Goal: Information Seeking & Learning: Learn about a topic

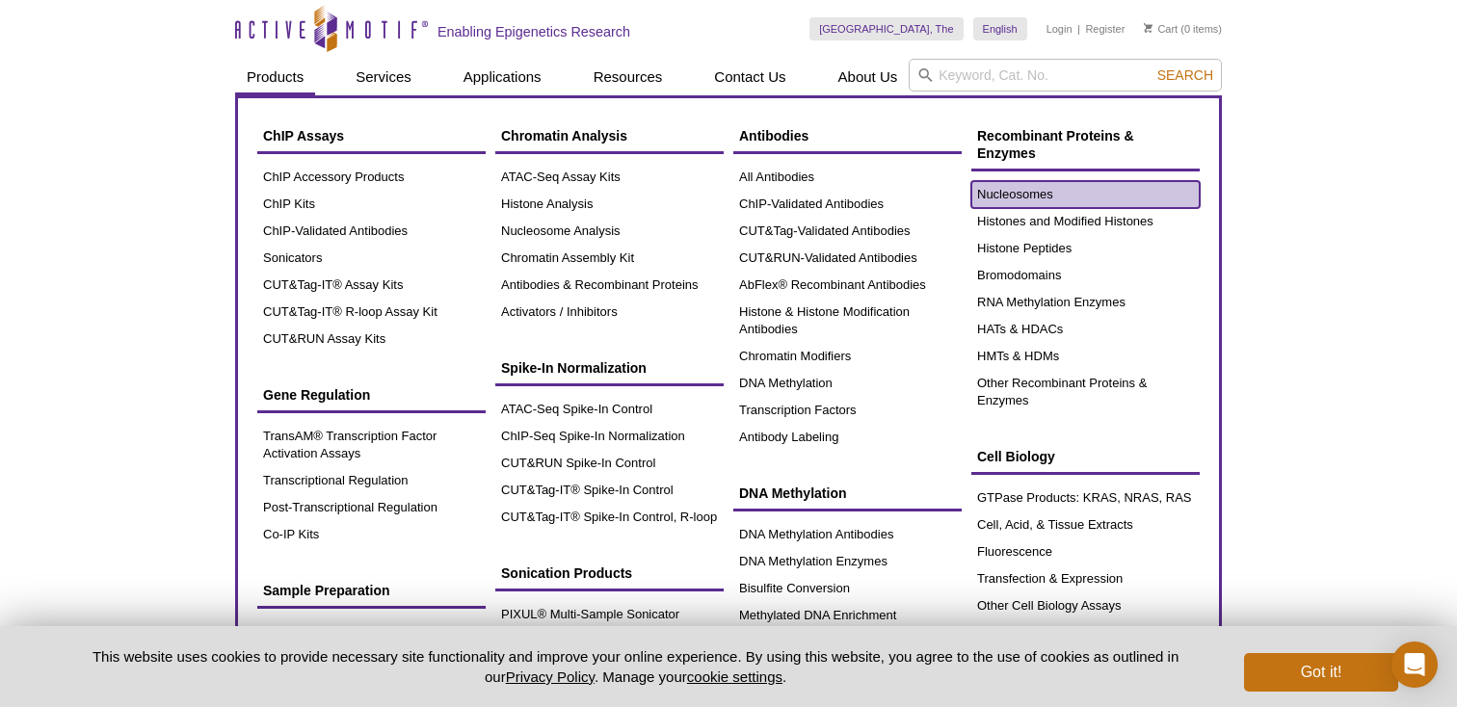
click at [1040, 198] on link "Nucleosomes" at bounding box center [1085, 194] width 228 height 27
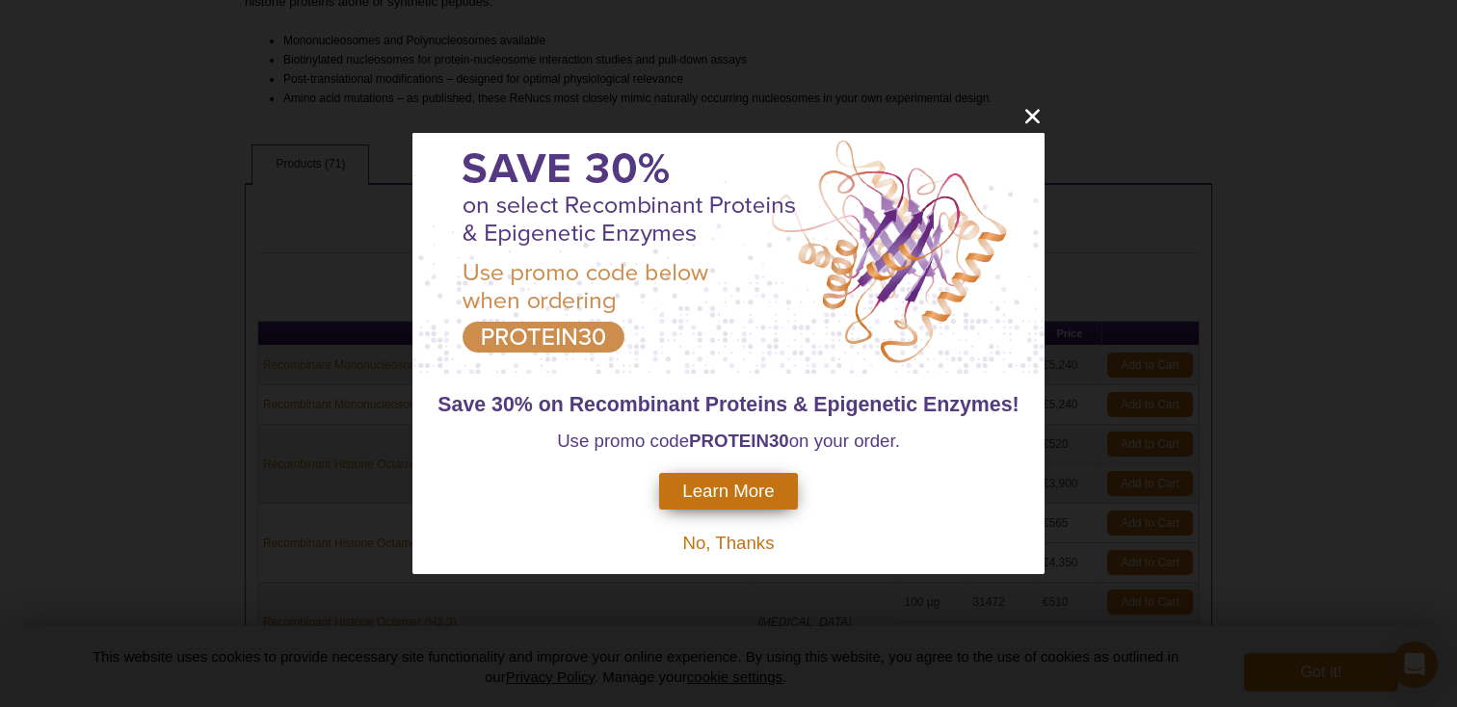
scroll to position [669, 0]
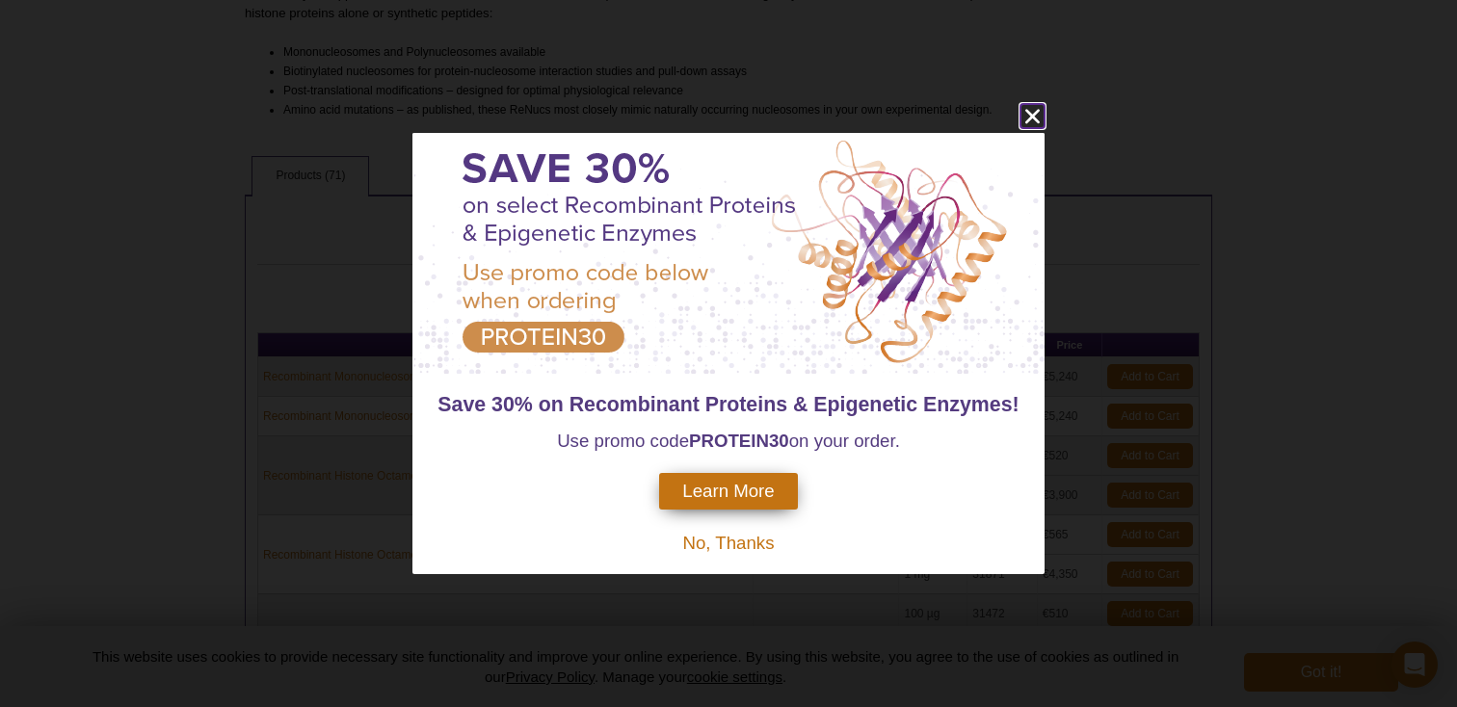
click at [1030, 124] on icon "close" at bounding box center [1032, 116] width 24 height 24
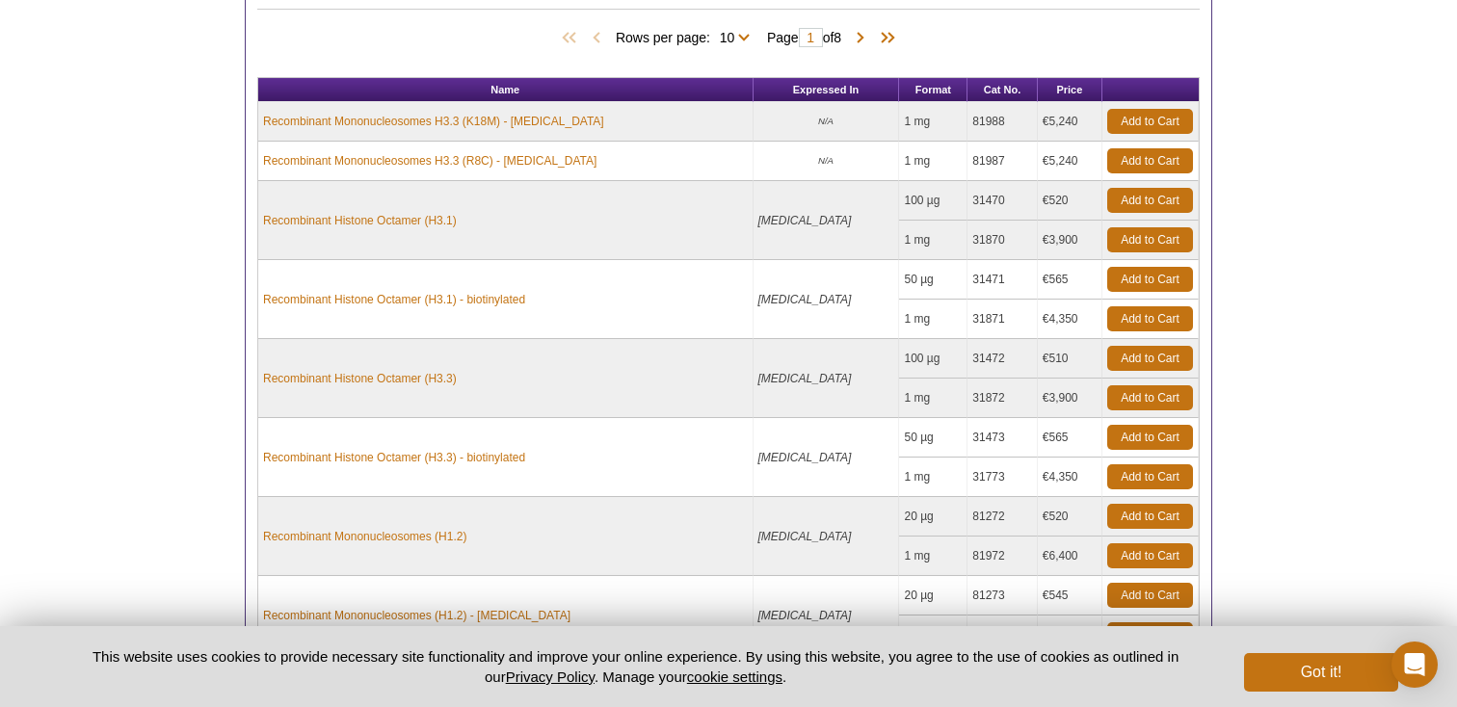
scroll to position [923, 0]
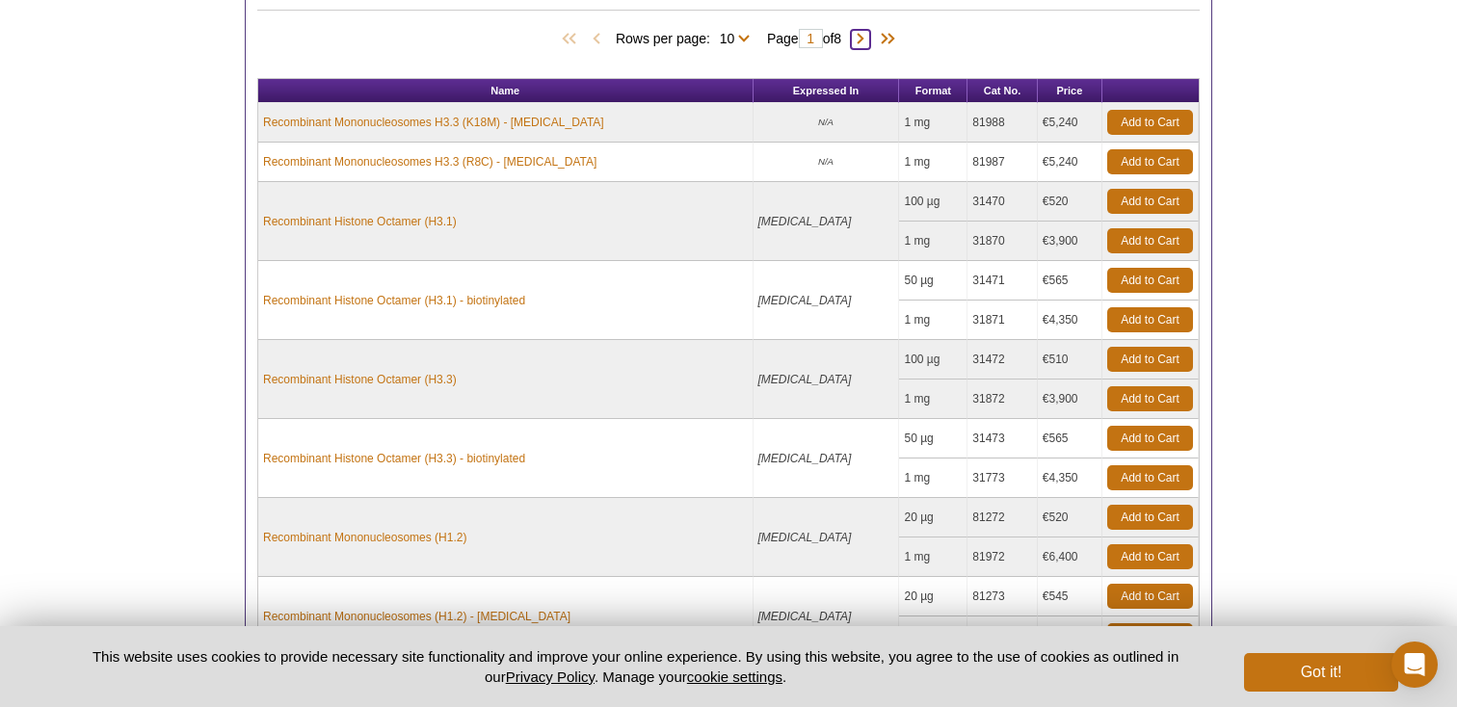
click at [870, 35] on span at bounding box center [860, 39] width 19 height 19
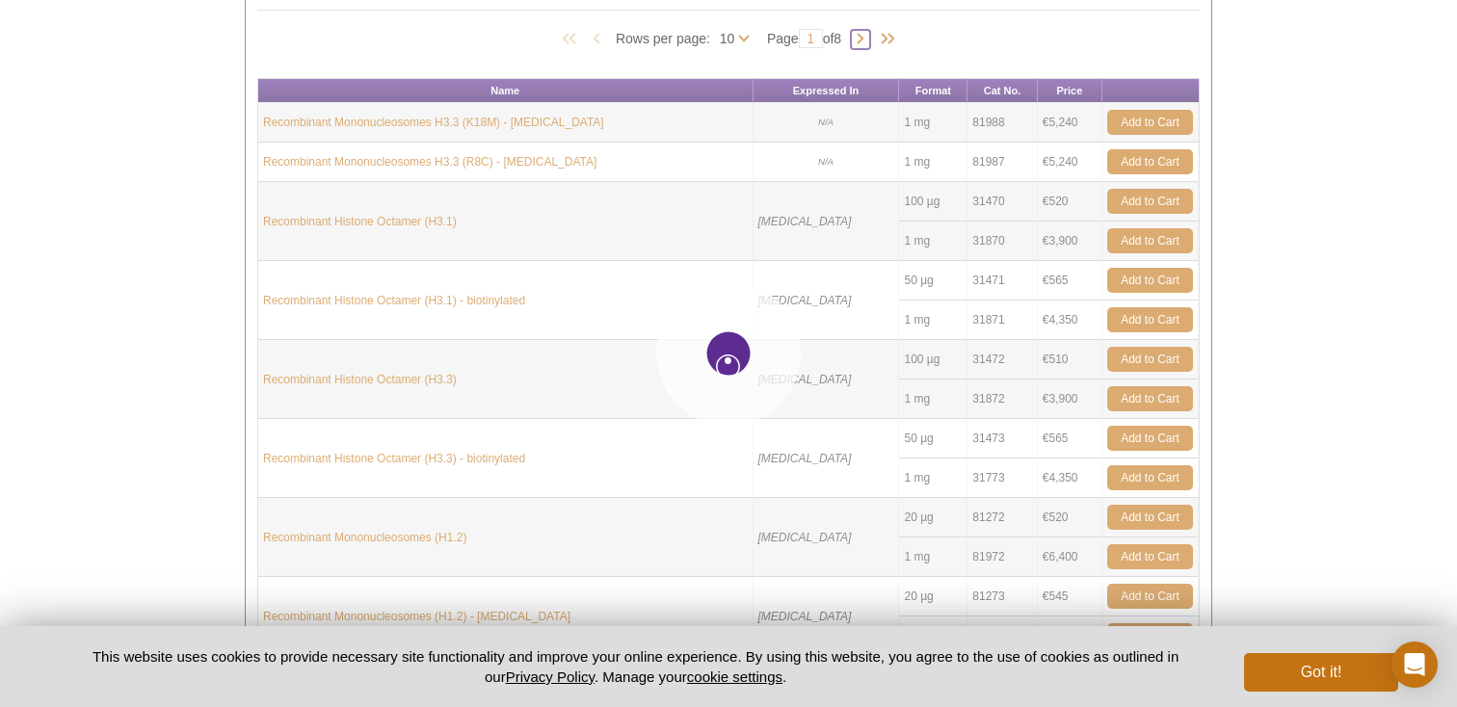
type input "2"
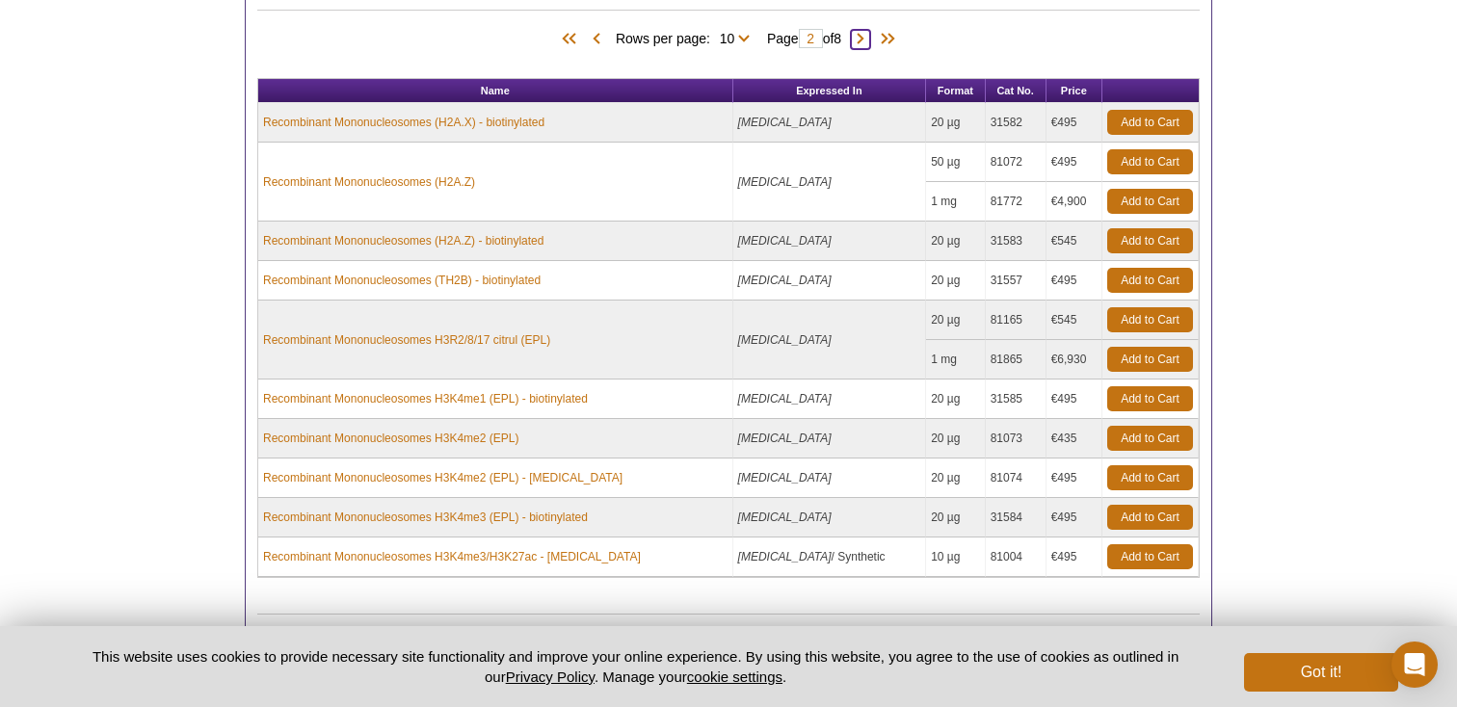
click at [868, 40] on span at bounding box center [860, 39] width 19 height 19
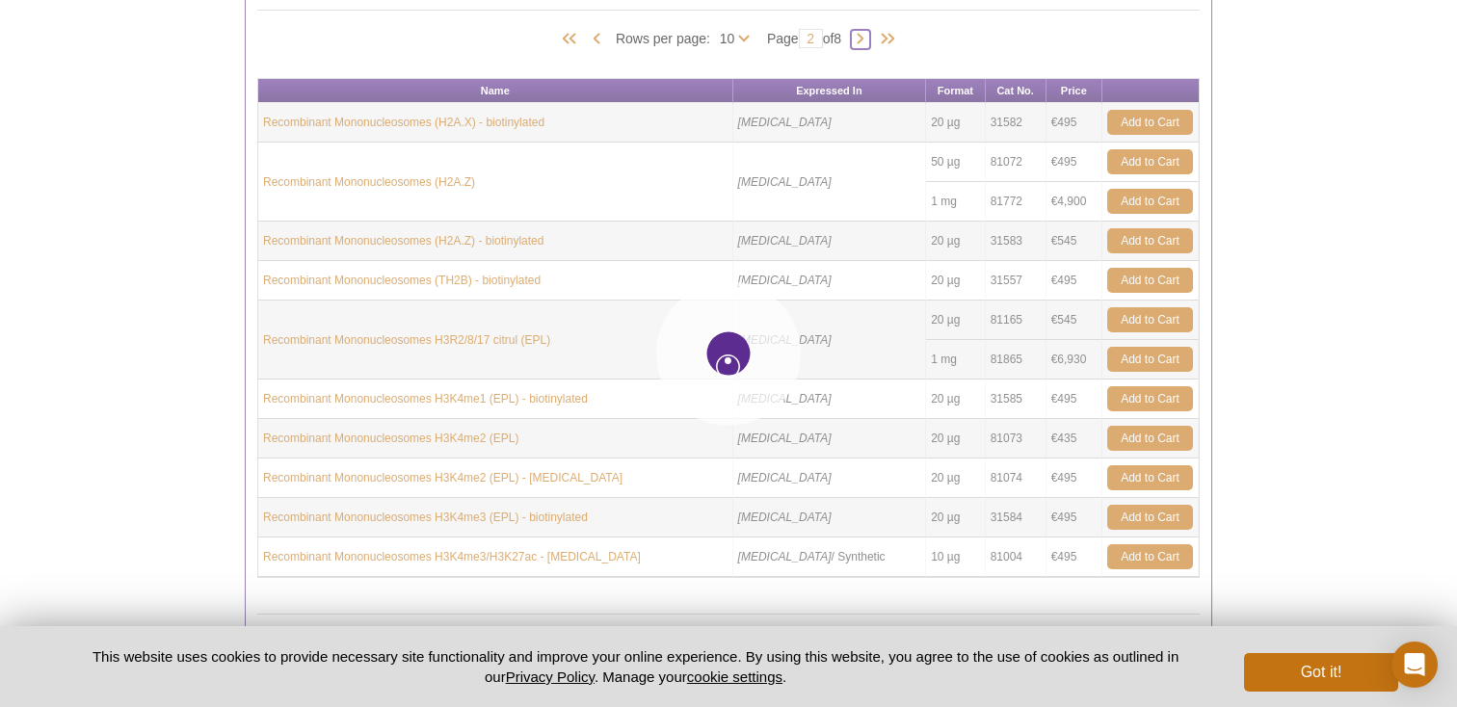
type input "3"
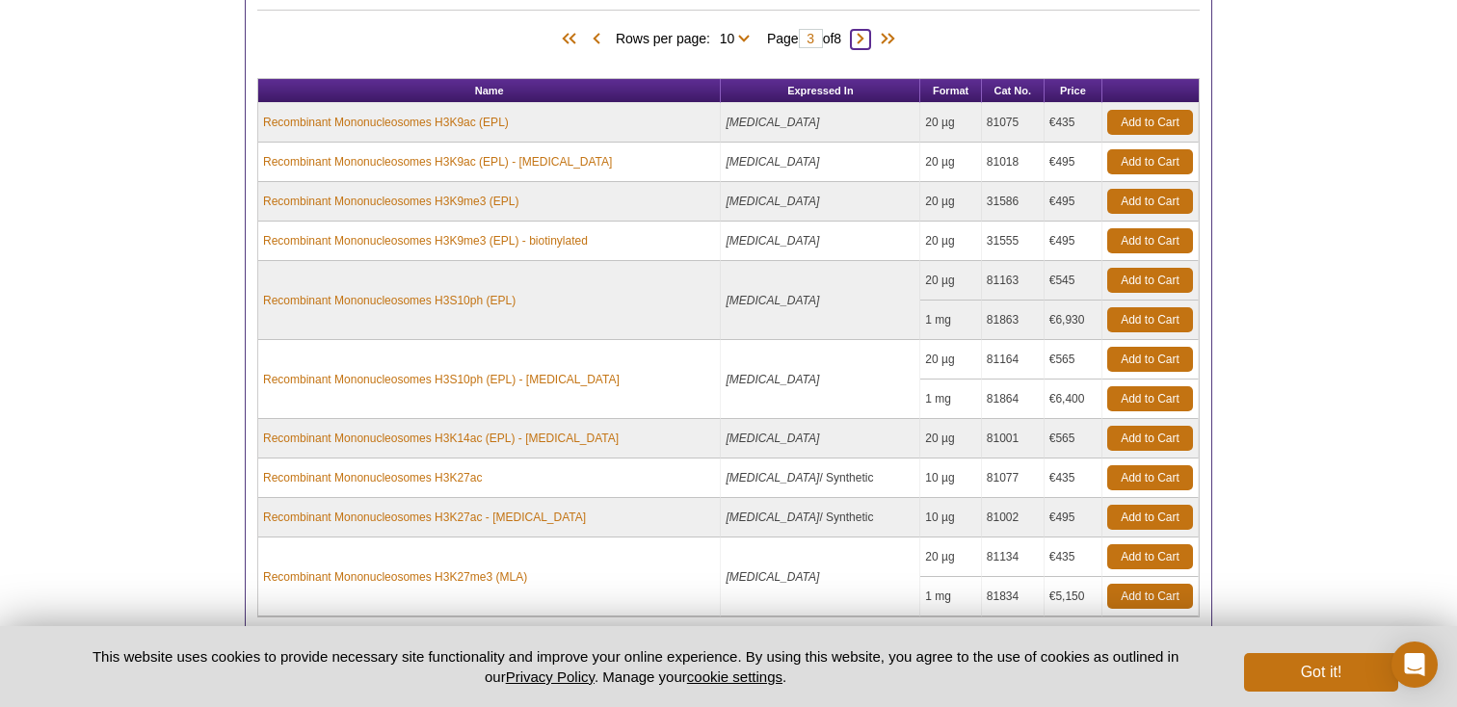
click at [867, 38] on span at bounding box center [860, 39] width 19 height 19
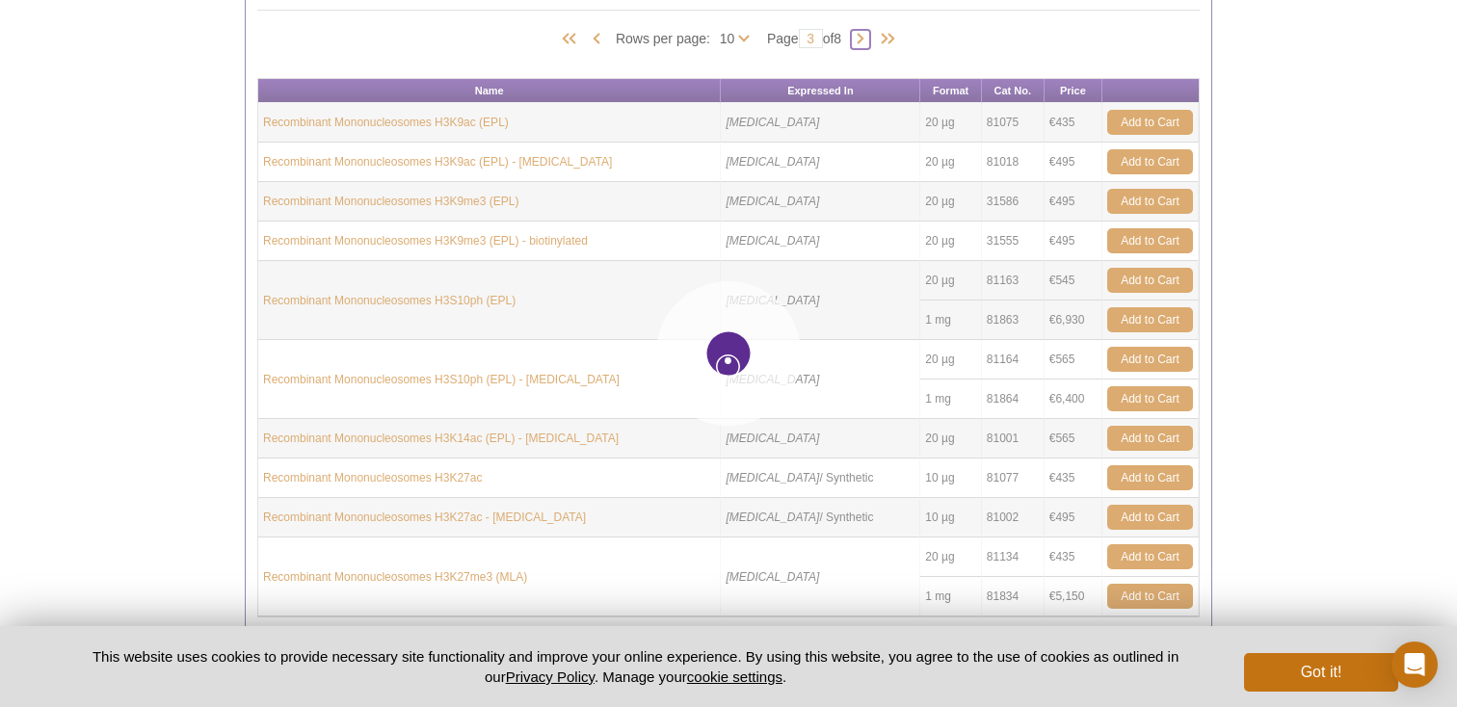
type input "4"
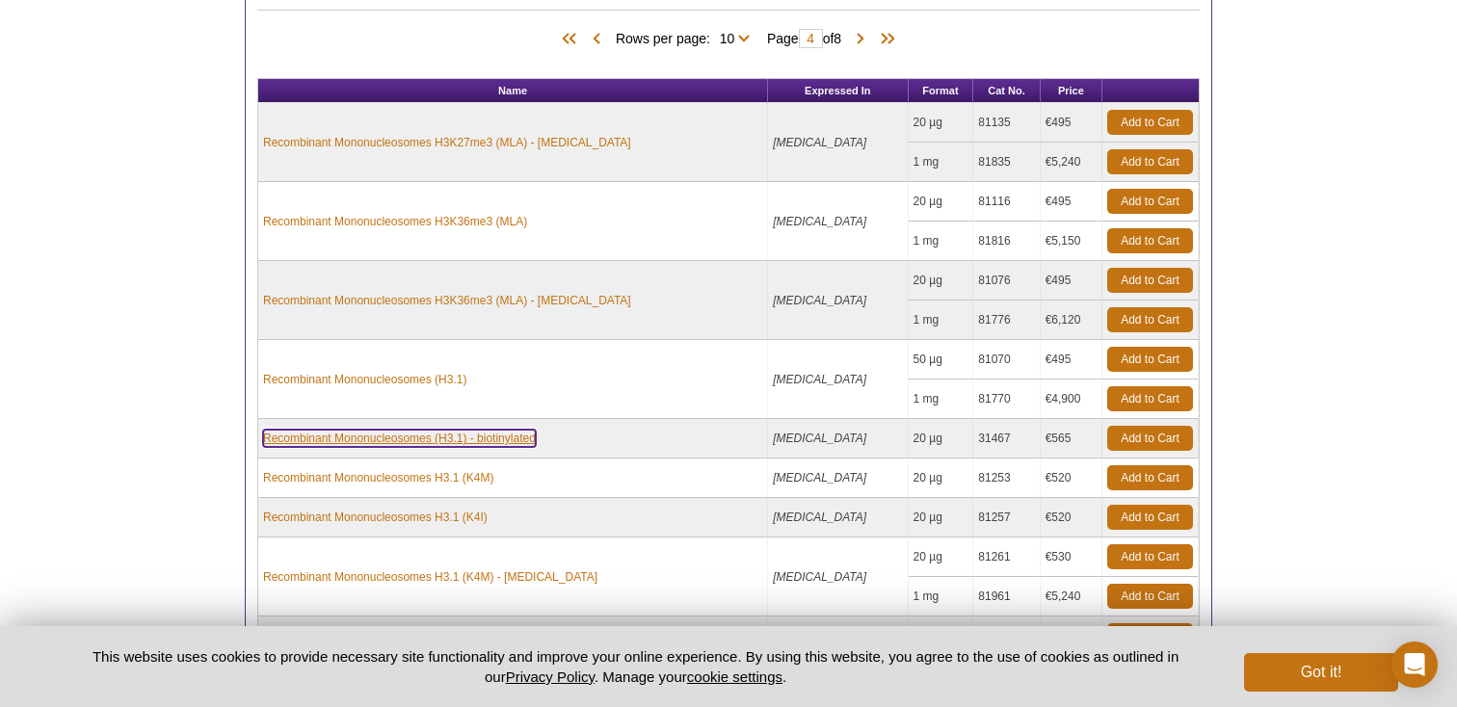
click at [418, 436] on link "Recombinant Mononucleosomes (H3.1) - biotinylated" at bounding box center [399, 438] width 273 height 17
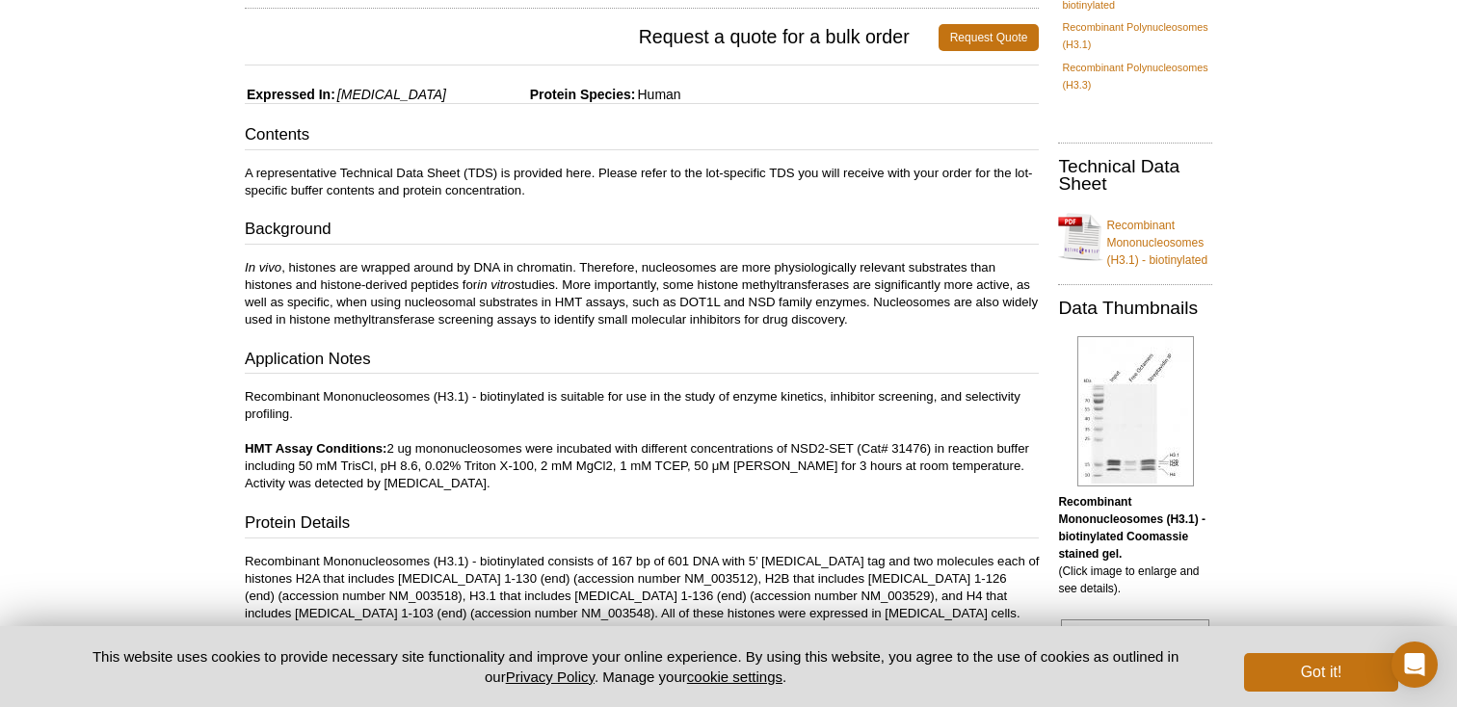
scroll to position [290, 0]
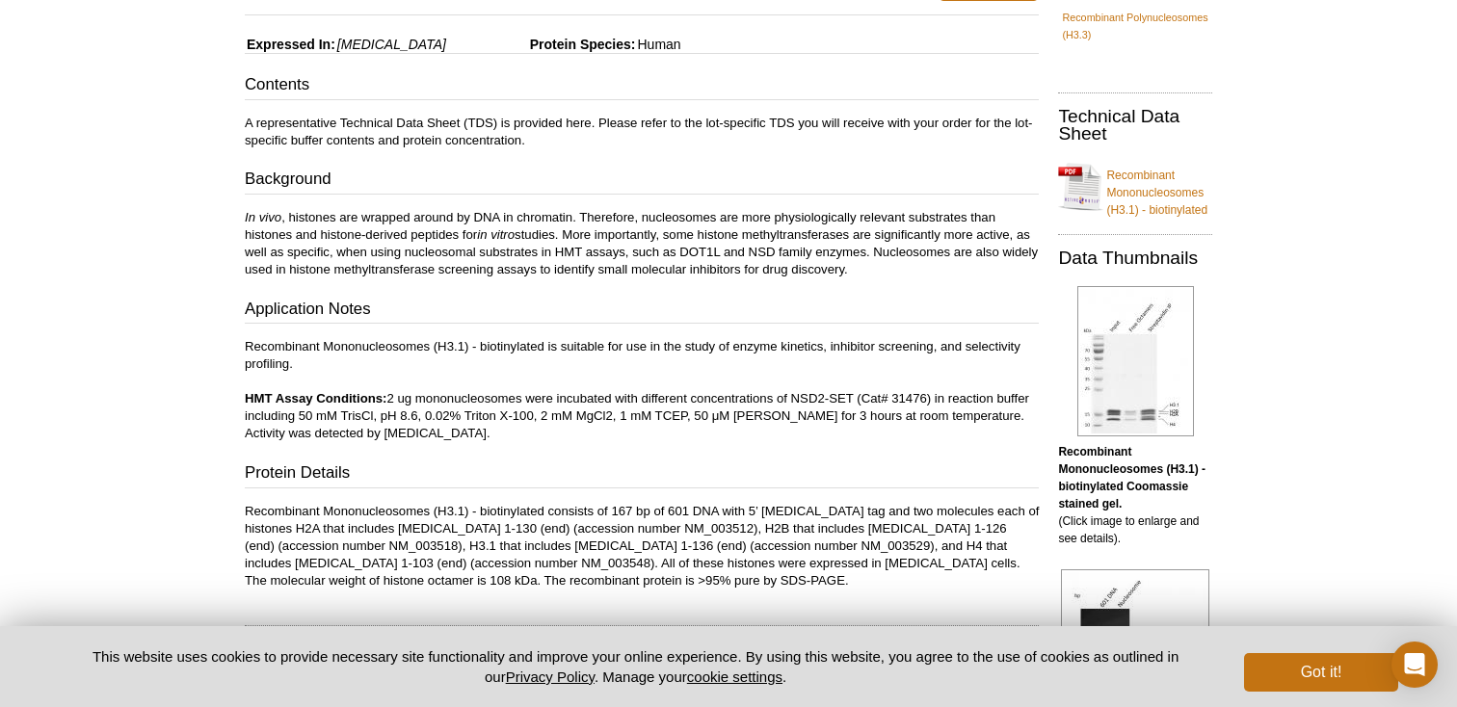
click at [526, 239] on p "In vivo , histones are wrapped around by DNA in chromatin. Therefore, nucleosom…" at bounding box center [642, 243] width 794 height 69
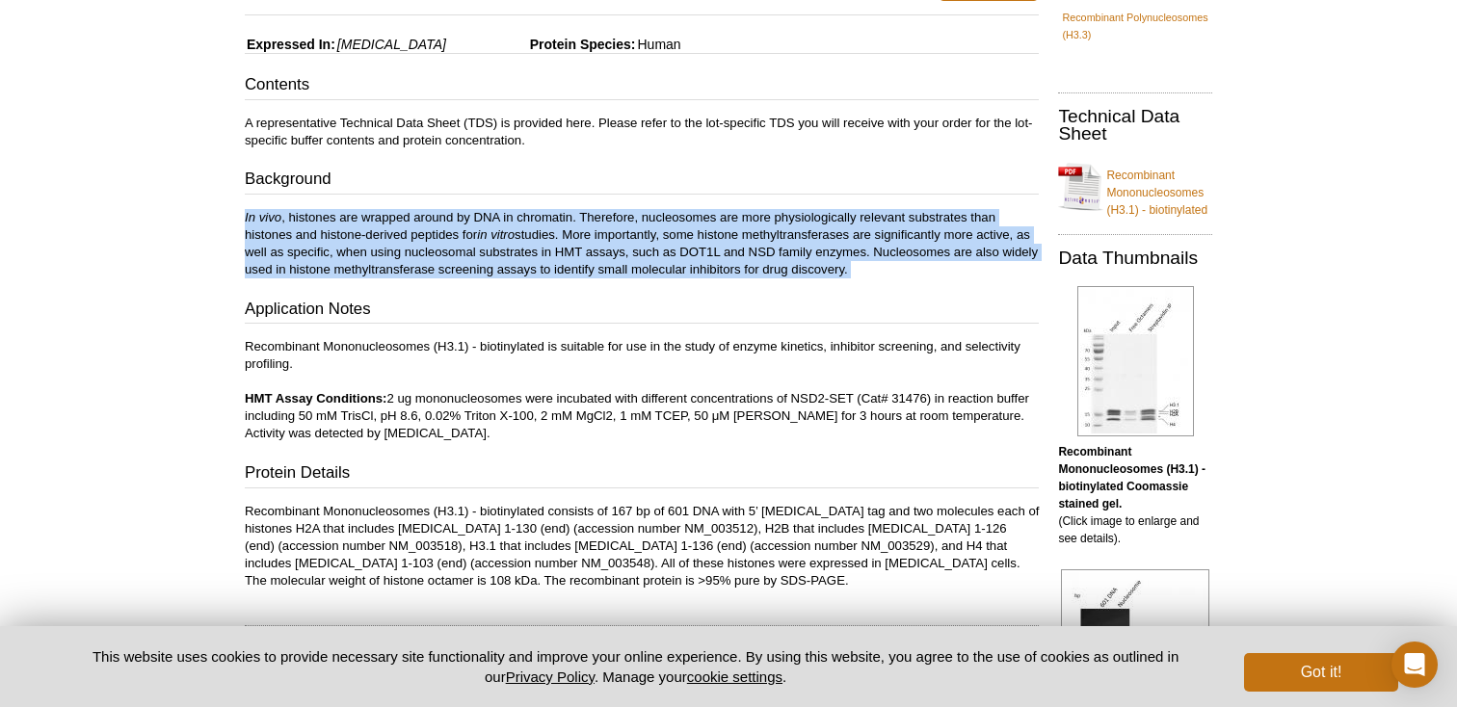
click at [526, 239] on p "In vivo , histones are wrapped around by DNA in chromatin. Therefore, nucleosom…" at bounding box center [642, 243] width 794 height 69
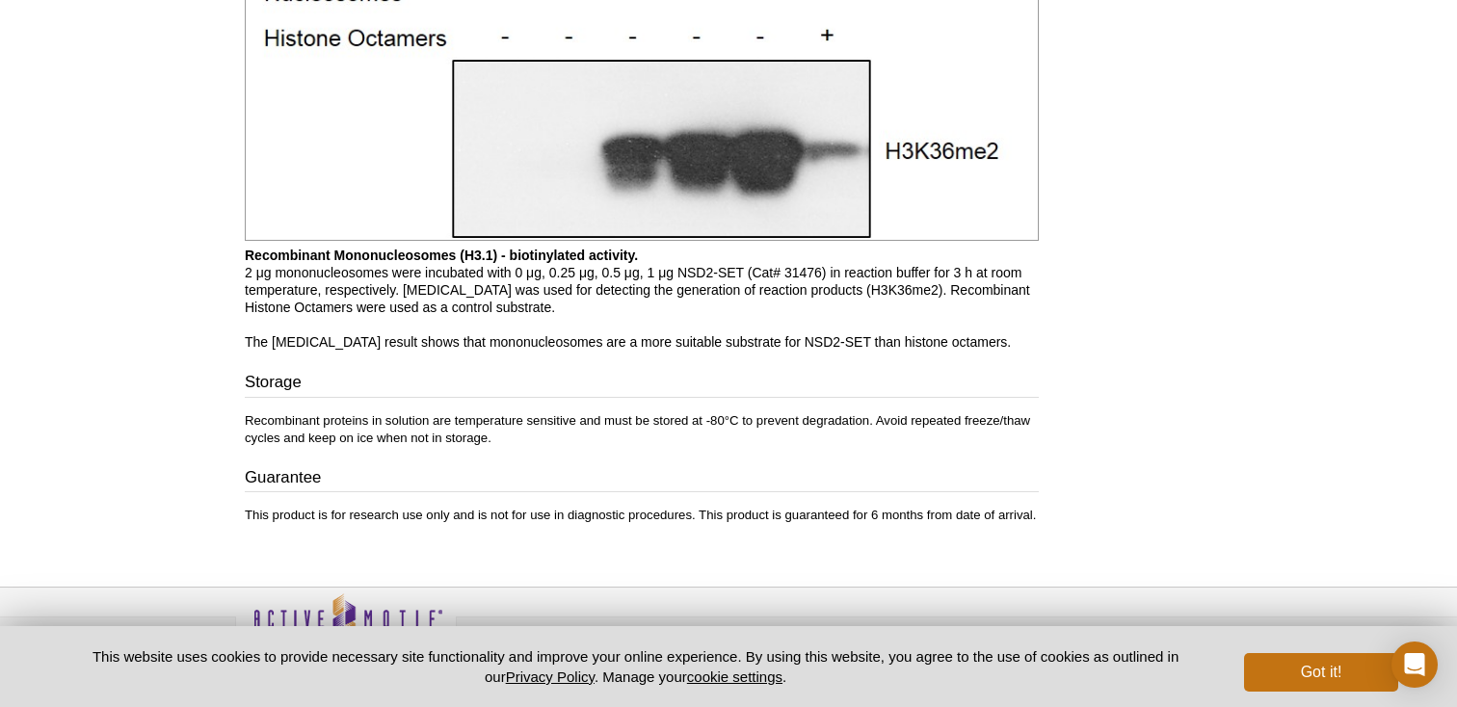
scroll to position [2439, 0]
